Goal: Task Accomplishment & Management: Use online tool/utility

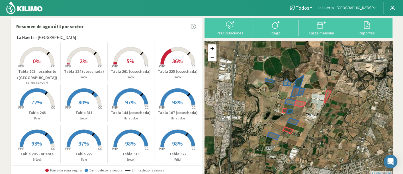
click at [364, 30] on svg-icon at bounding box center [366, 28] width 9 height 5
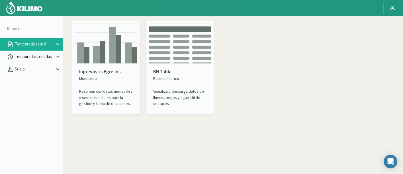
click at [46, 59] on p "Temporadas pasadas" at bounding box center [34, 57] width 41 height 7
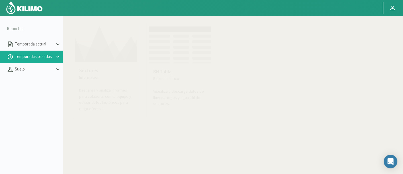
click at [130, 47] on img at bounding box center [106, 42] width 63 height 39
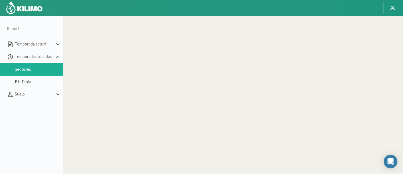
click at [132, 50] on select at bounding box center [129, 52] width 75 height 10
click at [154, 57] on select at bounding box center [129, 52] width 75 height 10
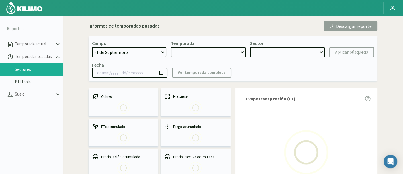
select select "0: Object"
type input "[DATE] - [DATE]"
select select "0: 2023"
select select "0: Object"
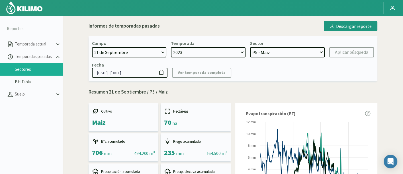
click at [119, 52] on select "[DATE] 8 Fuegos Acograpes - Ag. [PERSON_NAME] - Ag. [GEOGRAPHIC_DATA] Acograpes…" at bounding box center [129, 52] width 75 height 10
select select "750: Object"
click at [119, 52] on select "[DATE] 8 Fuegos Acograpes - Ag. [PERSON_NAME] - Ag. [GEOGRAPHIC_DATA] Acograpes…" at bounding box center [129, 52] width 75 height 10
select select
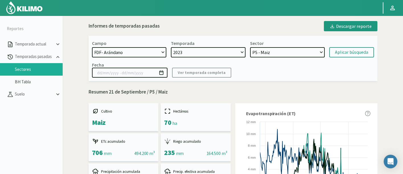
select select
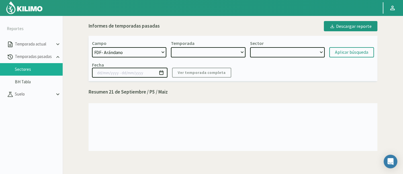
select select "2: 2020"
select select "7: Object"
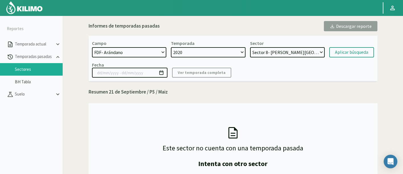
select select "442: Object"
click at [92, 47] on select "[DATE] 8 Fuegos Acograpes - Ag. [PERSON_NAME] - Ag. [GEOGRAPHIC_DATA] Acograpes…" at bounding box center [129, 52] width 75 height 10
select select "3: 2025"
select select "9: Object"
click at [129, 57] on select "[DATE] 8 Fuegos Acograpes - Ag. [PERSON_NAME] - Ag. [GEOGRAPHIC_DATA] Acograpes…" at bounding box center [129, 52] width 75 height 10
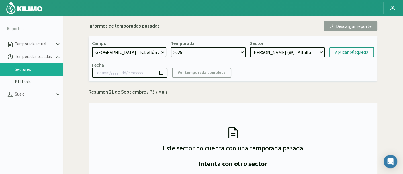
select select "443: Object"
click at [92, 47] on select "[DATE] 8 Fuegos Acograpes - Ag. [PERSON_NAME] - Ag. [GEOGRAPHIC_DATA] Acograpes…" at bounding box center [129, 52] width 75 height 10
click at [230, 48] on select "2025 2024" at bounding box center [208, 52] width 75 height 10
select select "4: 2024"
select select "11: Object"
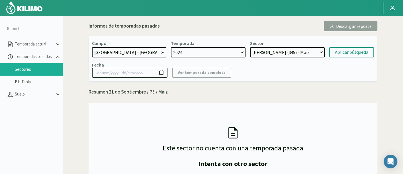
click at [266, 54] on select "[PERSON_NAME] (345) - Maiz" at bounding box center [287, 52] width 75 height 10
click at [328, 54] on form "Campo [DATE] 8 Fuegos Acograpes - Ag. [PERSON_NAME] - Ag. [GEOGRAPHIC_DATA] Aco…" at bounding box center [233, 48] width 282 height 17
click at [340, 53] on div "Aplicar búsqueda" at bounding box center [351, 52] width 33 height 7
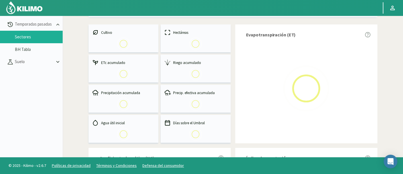
scroll to position [9, 0]
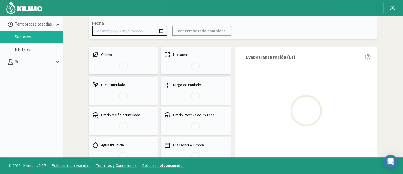
select select "443: Object"
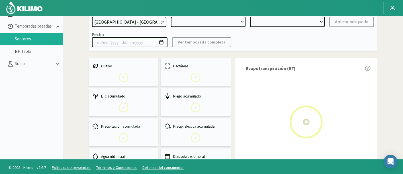
type input "[DATE] - [DATE]"
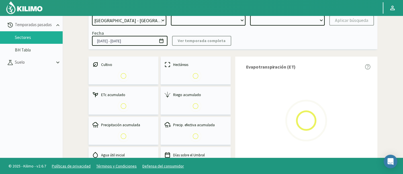
select select "0: 2024"
select select "0: Object"
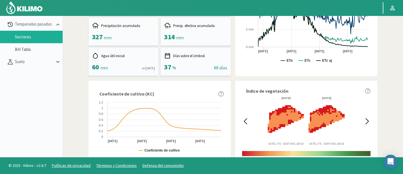
scroll to position [109, 0]
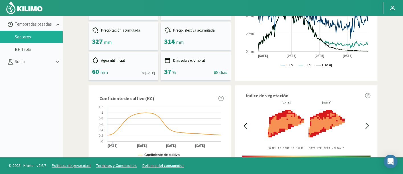
click at [249, 118] on div "[DATE] Satélite: Sentinel 10X10 [DATE] Satélite: Sentinel 10X10" at bounding box center [306, 125] width 115 height 49
click at [248, 123] on icon at bounding box center [245, 126] width 7 height 7
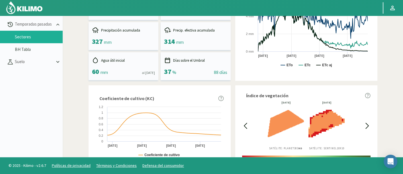
click at [248, 123] on icon at bounding box center [245, 126] width 7 height 7
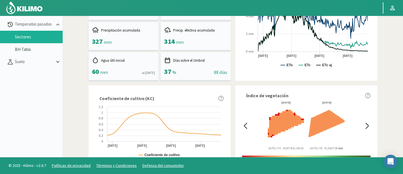
click at [248, 123] on icon at bounding box center [245, 126] width 7 height 7
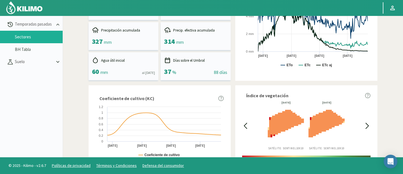
click at [248, 123] on icon at bounding box center [245, 126] width 7 height 7
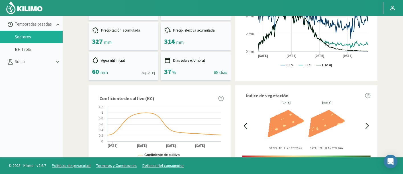
click at [248, 123] on icon at bounding box center [245, 126] width 7 height 7
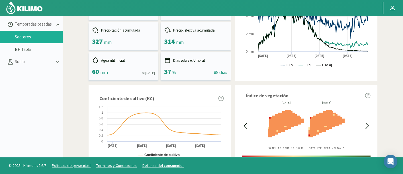
click at [248, 123] on icon at bounding box center [245, 126] width 7 height 7
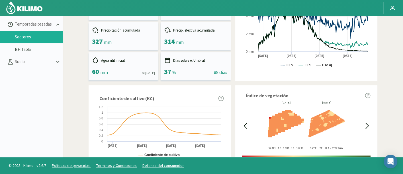
click at [248, 123] on icon at bounding box center [245, 126] width 7 height 7
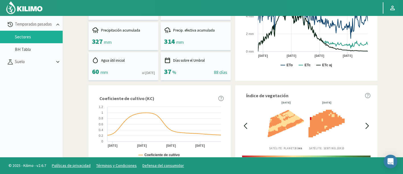
click at [248, 123] on icon at bounding box center [245, 126] width 7 height 7
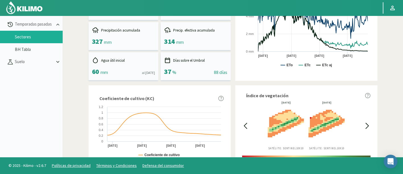
click at [248, 123] on icon at bounding box center [245, 126] width 7 height 7
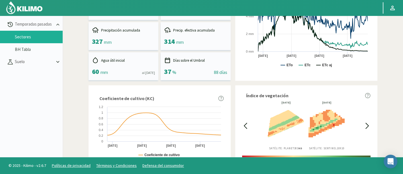
click at [248, 123] on icon at bounding box center [245, 126] width 7 height 7
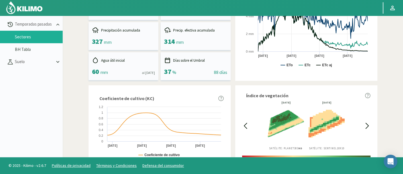
click at [248, 123] on icon at bounding box center [245, 126] width 7 height 7
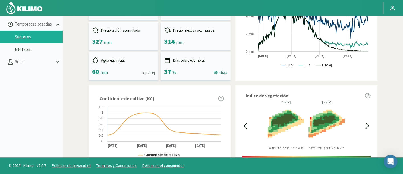
click at [364, 125] on icon at bounding box center [367, 126] width 7 height 7
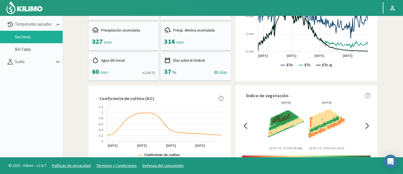
click at [364, 125] on icon at bounding box center [367, 126] width 7 height 7
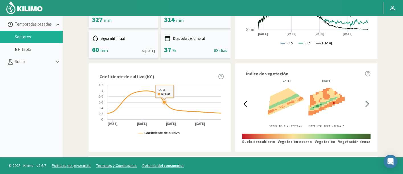
scroll to position [141, 0]
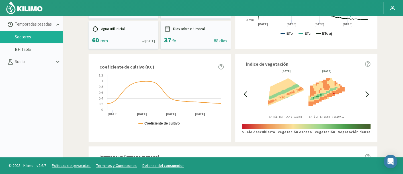
click at [197, 56] on div "Coeficiente de cultivo (KC) Created with Highcharts 9.2.2 Coeficiente de cultiv…" at bounding box center [160, 98] width 142 height 88
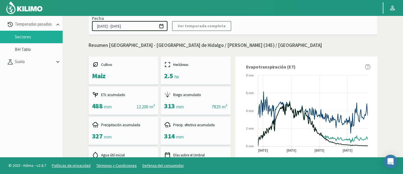
click at [166, 97] on icon at bounding box center [167, 94] width 7 height 7
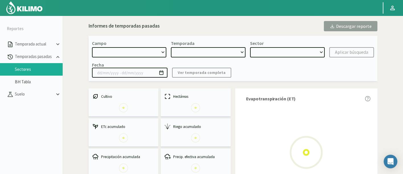
select select "443: Object"
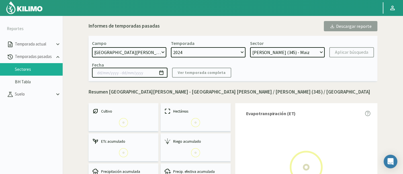
select select "0: 2024"
select select "0: Object"
type input "[DATE] - [DATE]"
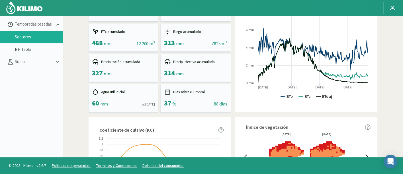
scroll to position [141, 0]
